Goal: Task Accomplishment & Management: Manage account settings

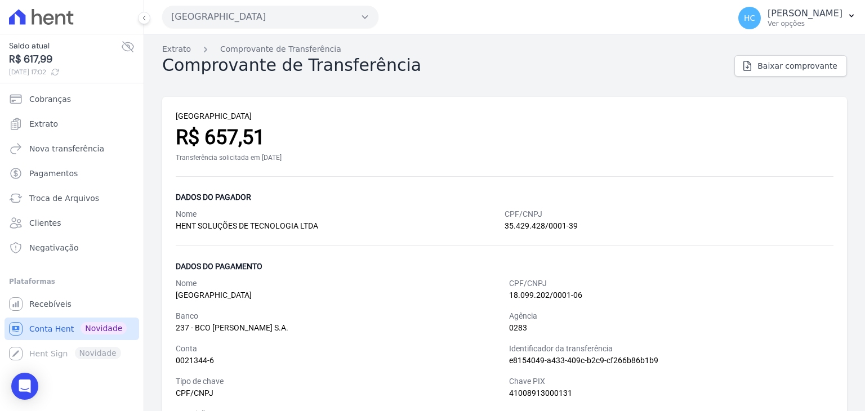
click at [46, 336] on link "Conta Hent Novidade" at bounding box center [72, 329] width 135 height 23
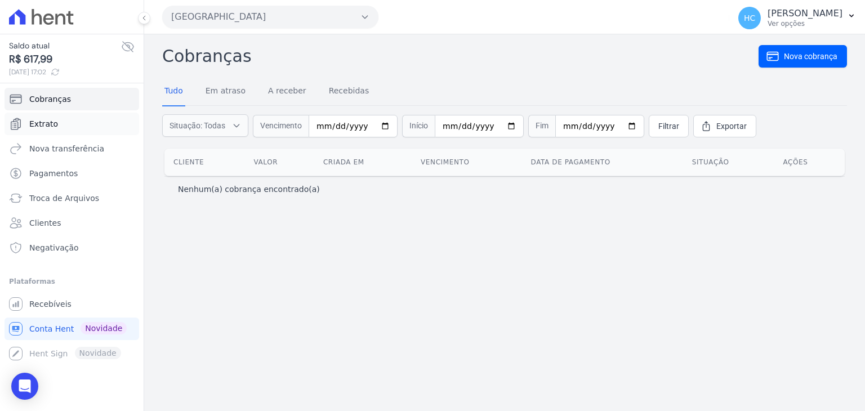
click at [54, 126] on span "Extrato" at bounding box center [43, 123] width 29 height 11
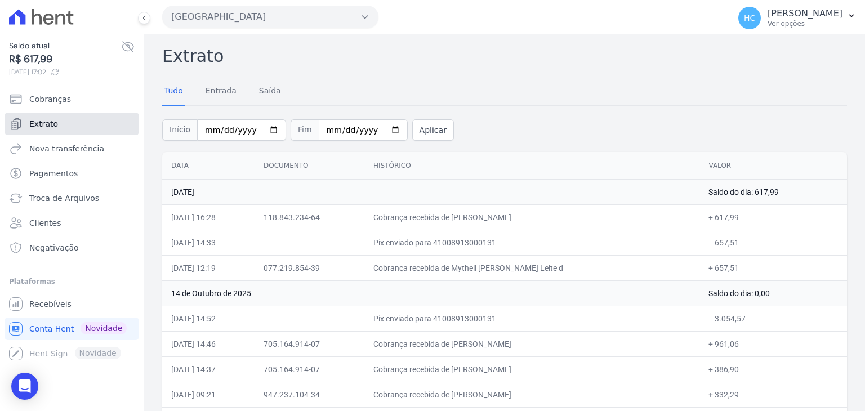
click at [41, 122] on span "Extrato" at bounding box center [43, 123] width 29 height 11
click at [477, 101] on div "Tudo Entrada Saída" at bounding box center [504, 92] width 685 height 28
